Goal: Task Accomplishment & Management: Manage account settings

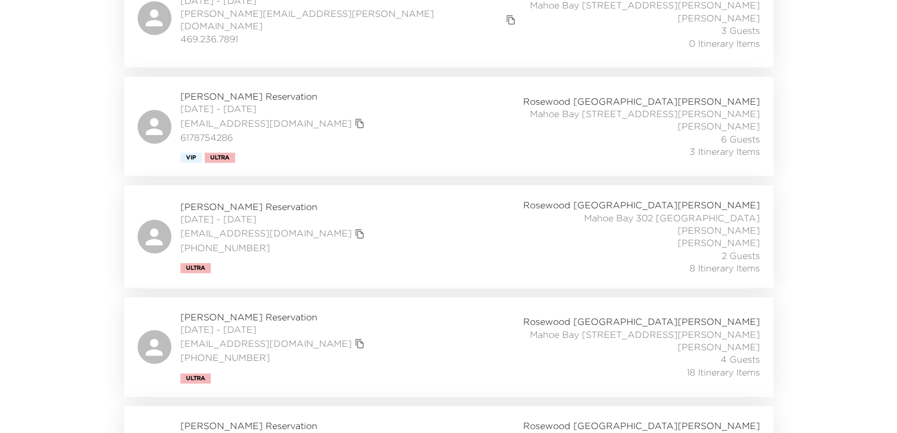
scroll to position [676, 0]
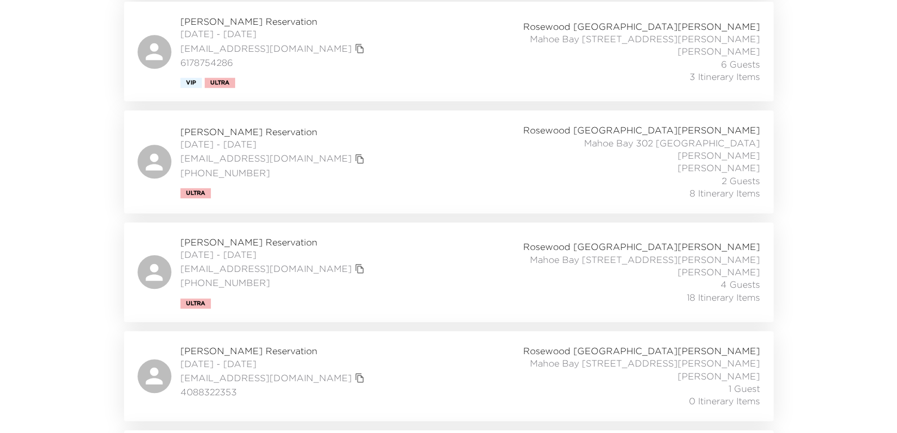
click at [203, 126] on span "John Lucey Reservation" at bounding box center [273, 132] width 187 height 12
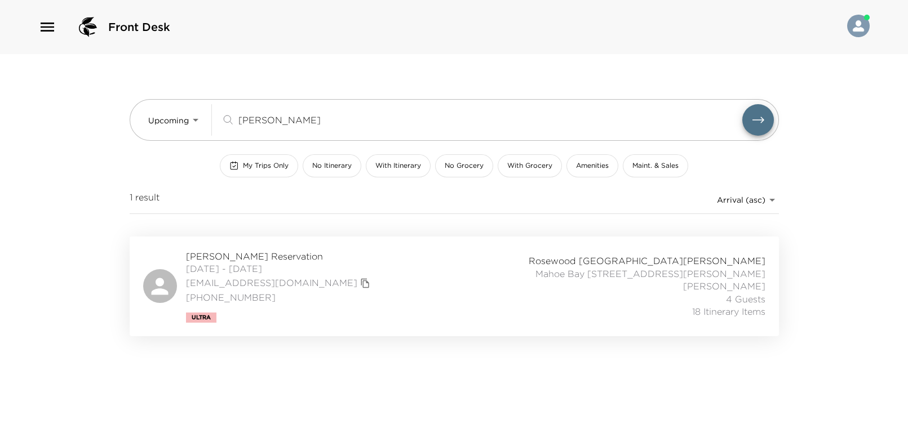
click at [250, 250] on span "Joseph Jenkins Reservation" at bounding box center [279, 256] width 187 height 12
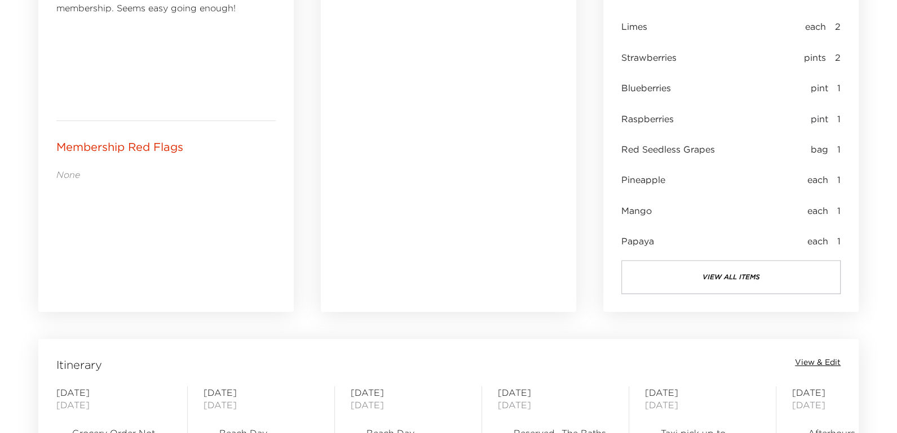
scroll to position [901, 0]
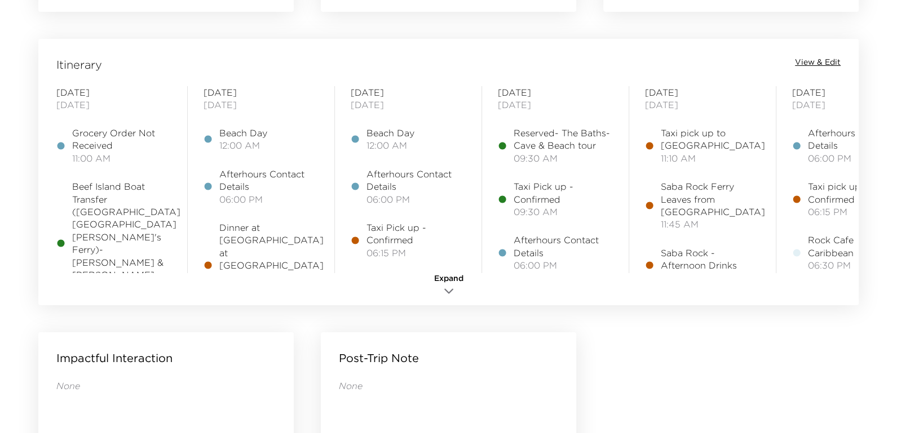
click at [444, 295] on icon "button" at bounding box center [449, 292] width 14 height 14
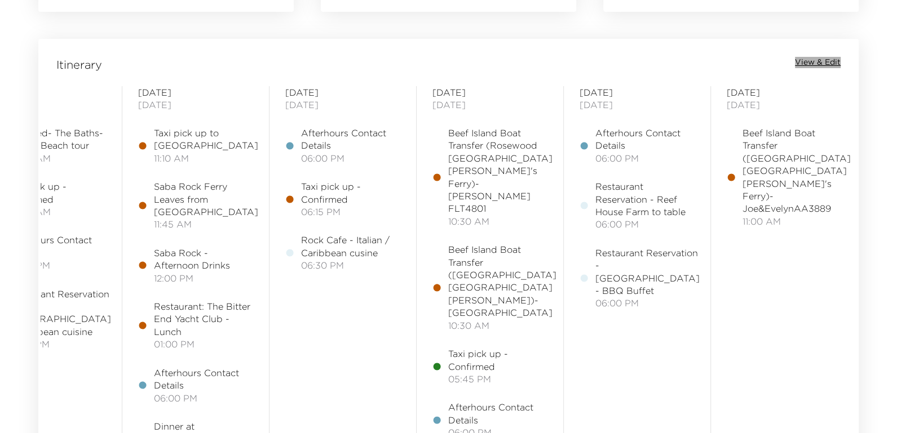
click at [813, 57] on span "View & Edit" at bounding box center [818, 62] width 46 height 11
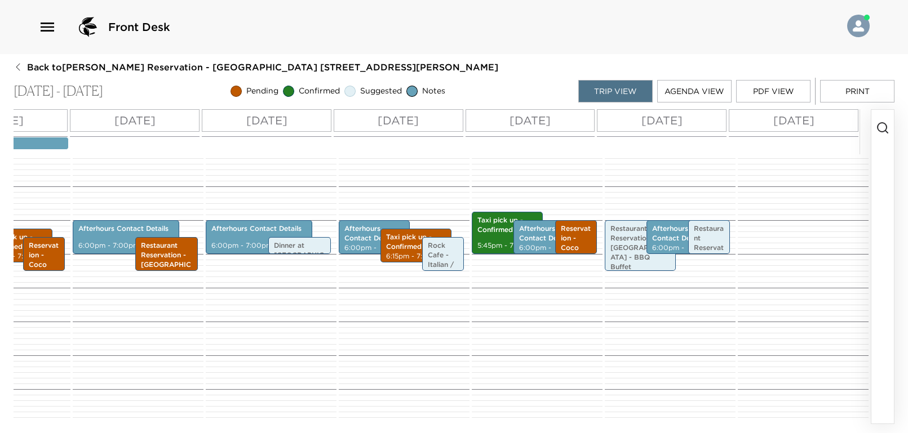
scroll to position [0, 386]
click at [614, 243] on p "Restaurant Reservation - Sugar Mill - BBQ Buffet" at bounding box center [640, 247] width 60 height 47
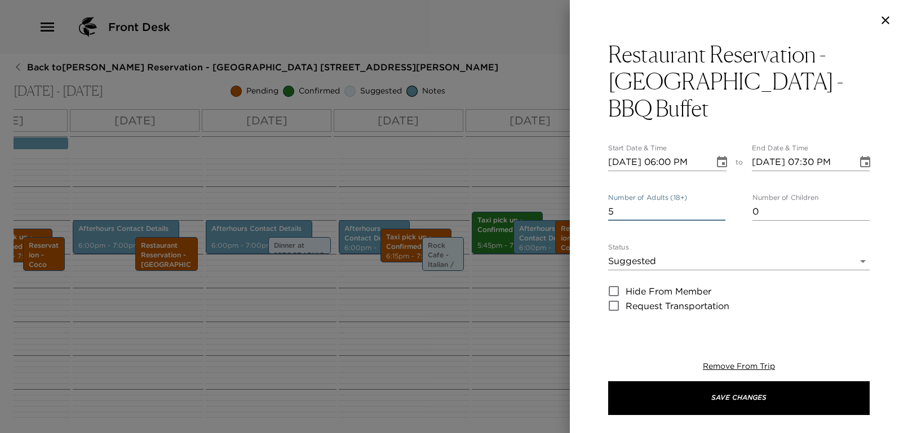
click at [640, 203] on input "5" at bounding box center [666, 212] width 117 height 18
click at [715, 203] on input "6" at bounding box center [666, 212] width 117 height 18
click at [715, 203] on input "7" at bounding box center [666, 212] width 117 height 18
click at [715, 203] on input "6" at bounding box center [666, 212] width 117 height 18
click at [715, 203] on input "5" at bounding box center [666, 212] width 117 height 18
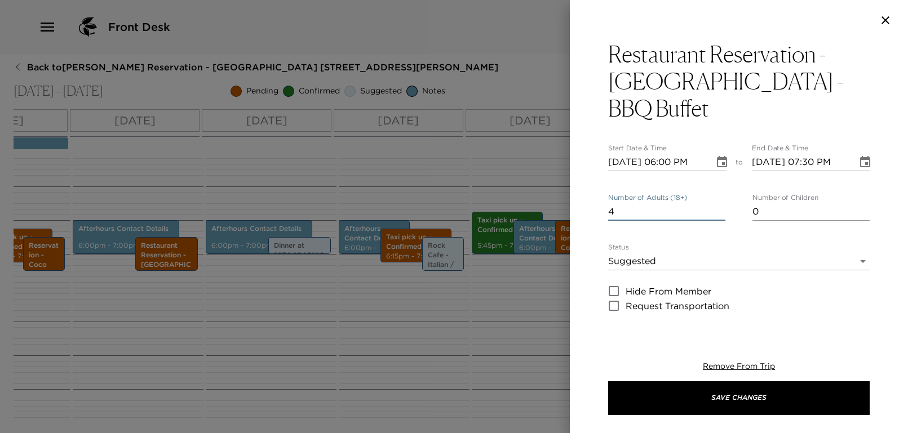
click at [715, 203] on input "4" at bounding box center [666, 212] width 117 height 18
click at [715, 203] on input "3" at bounding box center [666, 212] width 117 height 18
type input "2"
click at [715, 203] on input "2" at bounding box center [666, 212] width 117 height 18
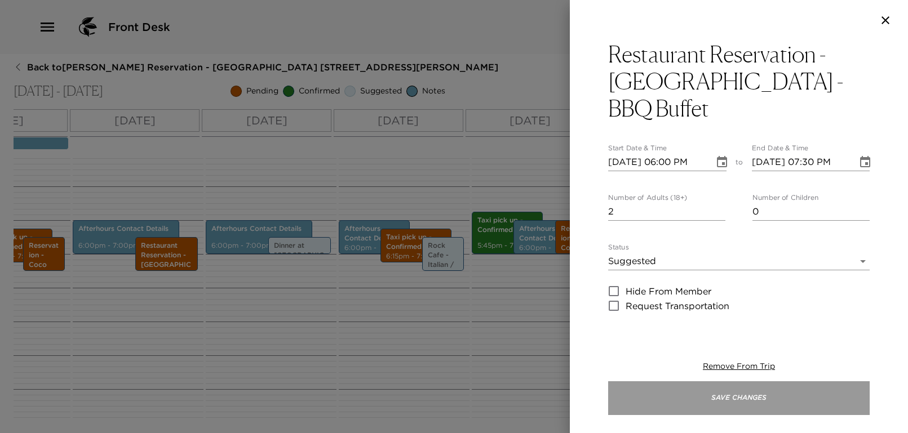
click at [738, 400] on button "Save Changes" at bounding box center [739, 399] width 262 height 34
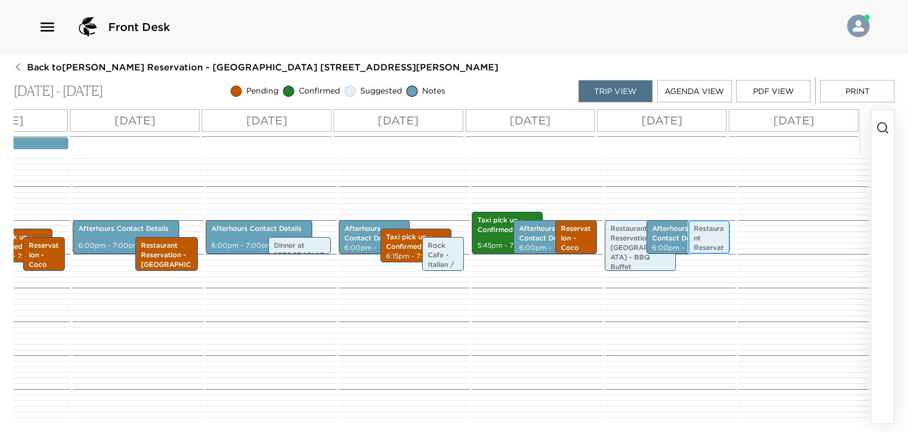
click at [694, 227] on p "Restaurant Reservation - Reef House Farm to table" at bounding box center [709, 262] width 30 height 76
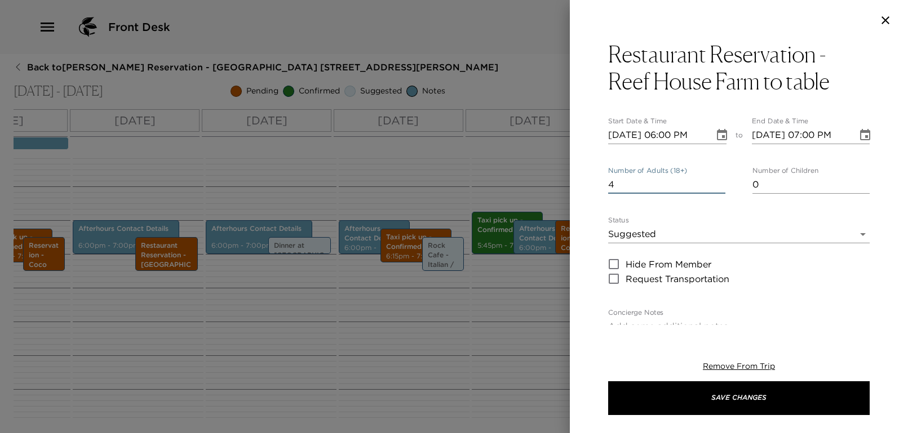
click at [712, 188] on input "4" at bounding box center [666, 185] width 117 height 18
click at [712, 188] on input "3" at bounding box center [666, 185] width 117 height 18
click at [712, 188] on input "2" at bounding box center [666, 185] width 117 height 18
click at [712, 188] on input "1" at bounding box center [666, 185] width 117 height 18
type input "2"
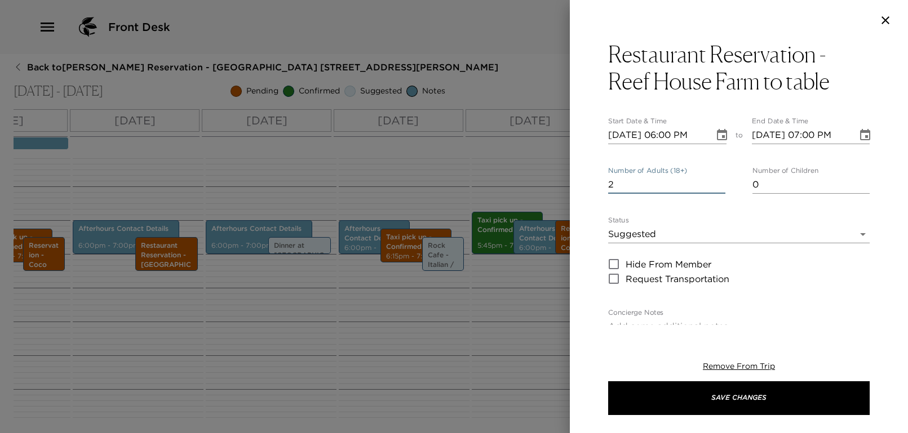
click at [715, 182] on input "2" at bounding box center [666, 185] width 117 height 18
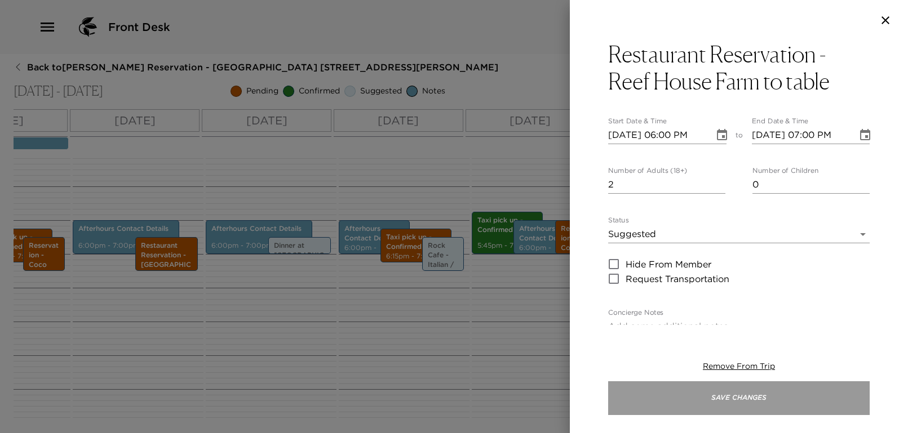
click at [745, 401] on button "Save Changes" at bounding box center [739, 399] width 262 height 34
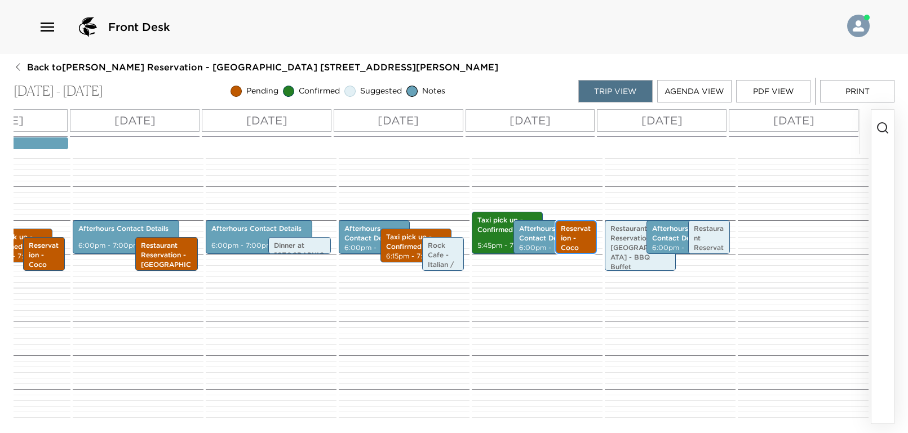
click at [569, 232] on p "Reservation - Coco Maya Restaurant - Live Entertainment" at bounding box center [576, 262] width 30 height 76
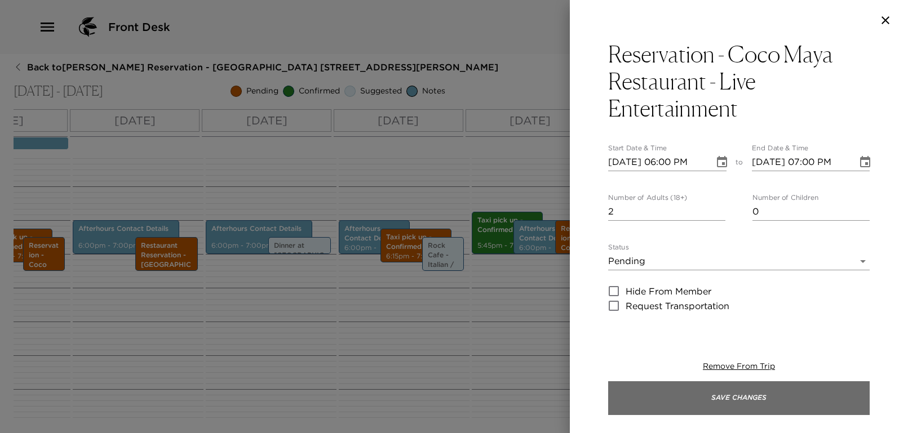
click at [741, 398] on button "Save Changes" at bounding box center [739, 399] width 262 height 34
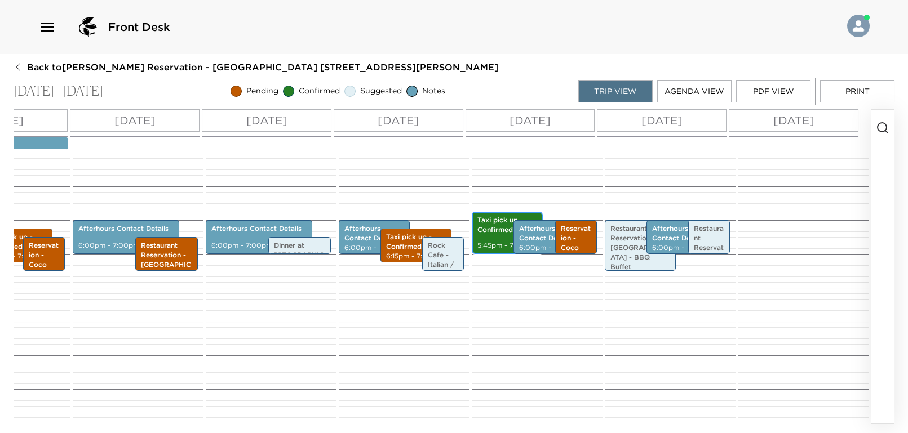
click at [486, 225] on div "Taxi pick up - Confirmed 5:45pm - 7:00pm" at bounding box center [507, 233] width 64 height 39
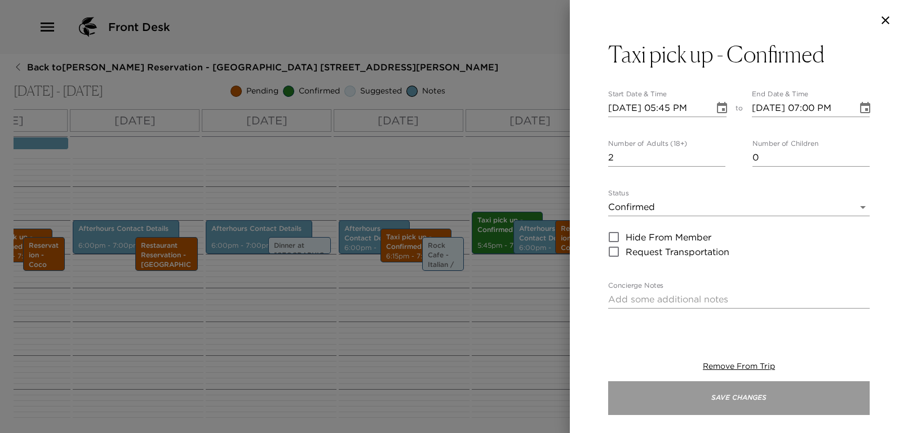
click at [739, 402] on button "Save Changes" at bounding box center [739, 399] width 262 height 34
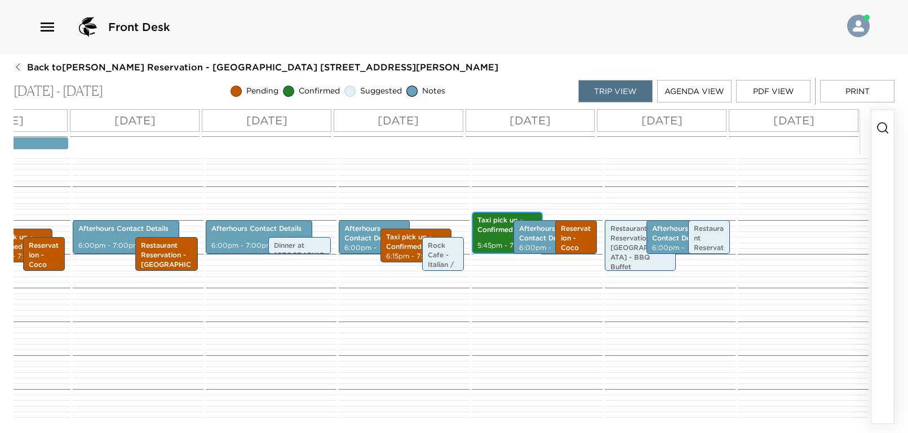
scroll to position [404, 0]
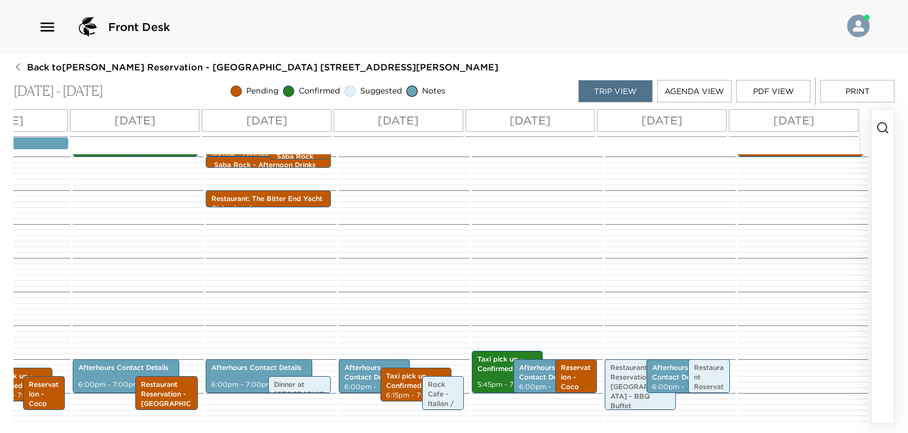
click at [17, 70] on icon "button" at bounding box center [18, 67] width 9 height 9
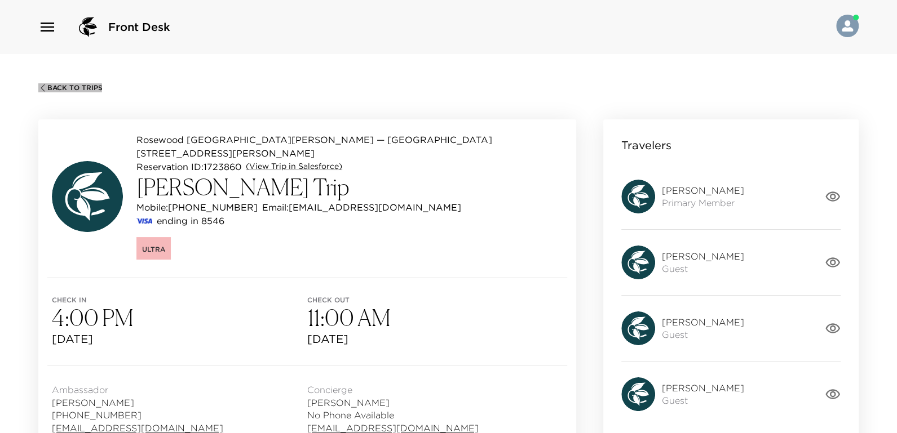
click at [41, 88] on icon "button" at bounding box center [42, 87] width 9 height 9
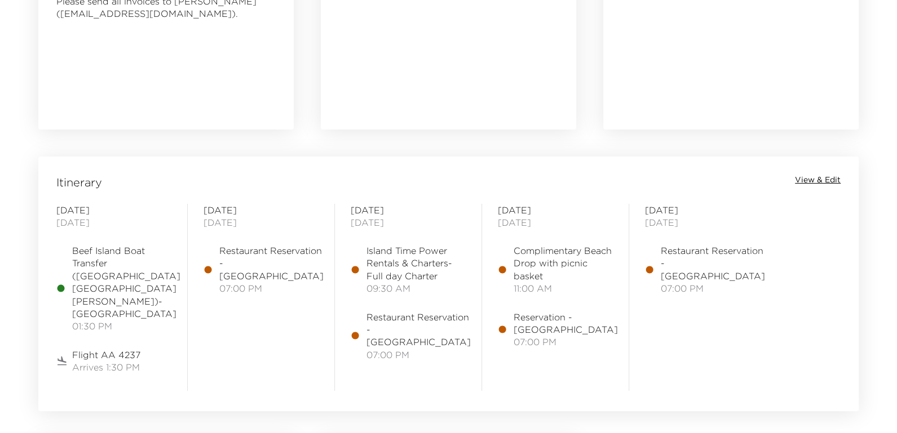
scroll to position [633, 0]
